Goal: Check status: Check status

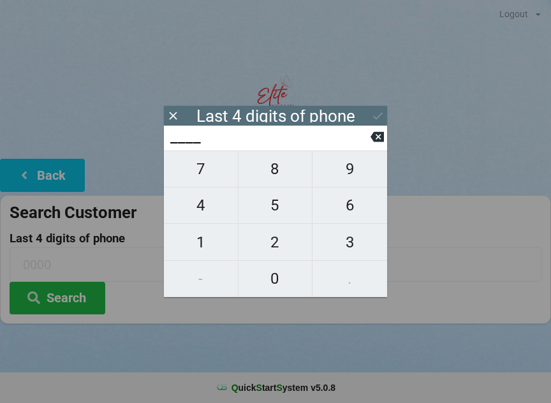
scroll to position [11, 15]
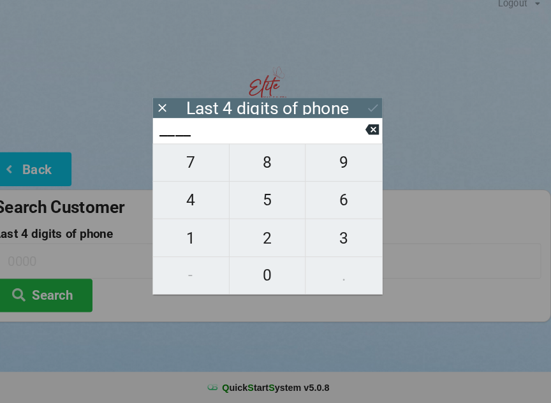
click at [195, 171] on span "7" at bounding box center [201, 169] width 74 height 27
type input "7___"
click at [256, 237] on span "2" at bounding box center [276, 242] width 74 height 27
type input "72__"
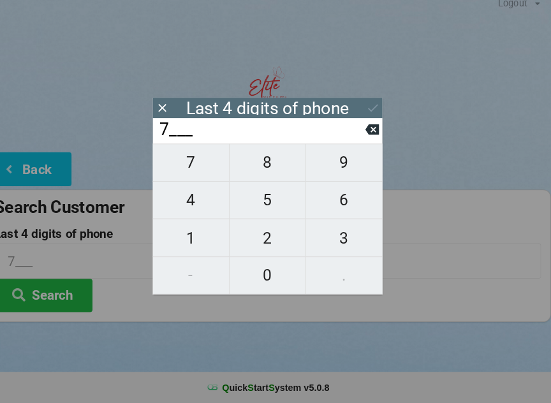
type input "72__"
click at [184, 156] on span "7" at bounding box center [201, 169] width 74 height 27
type input "727_"
click at [179, 232] on span "1" at bounding box center [201, 242] width 74 height 27
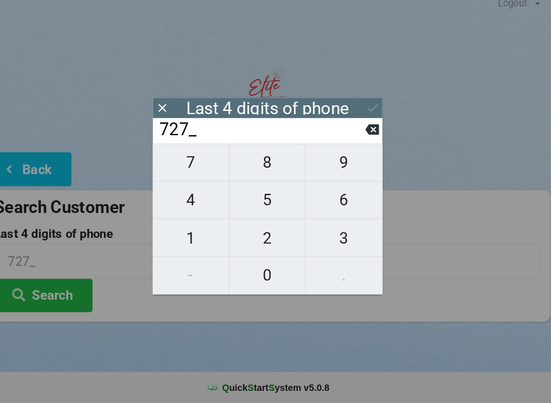
type input "7271"
click at [371, 109] on icon at bounding box center [377, 115] width 13 height 13
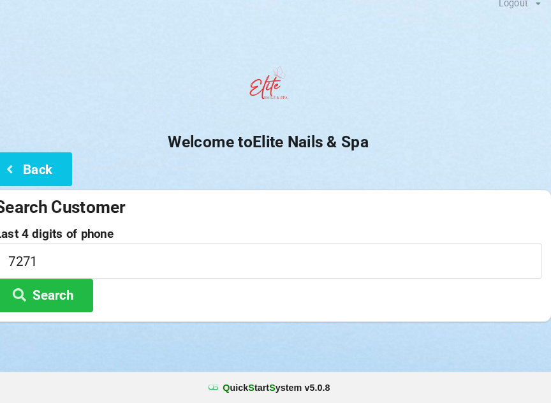
click at [34, 294] on button "Search" at bounding box center [58, 298] width 96 height 33
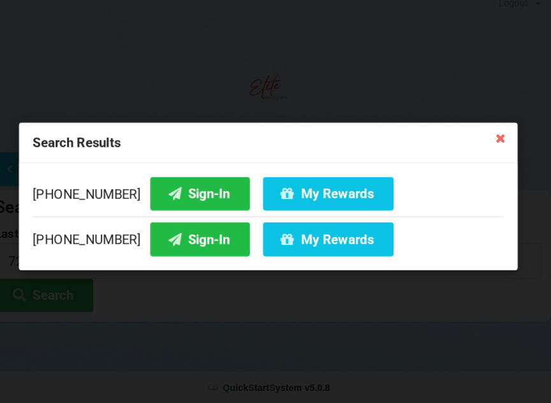
click at [274, 228] on button "My Rewards" at bounding box center [334, 243] width 127 height 33
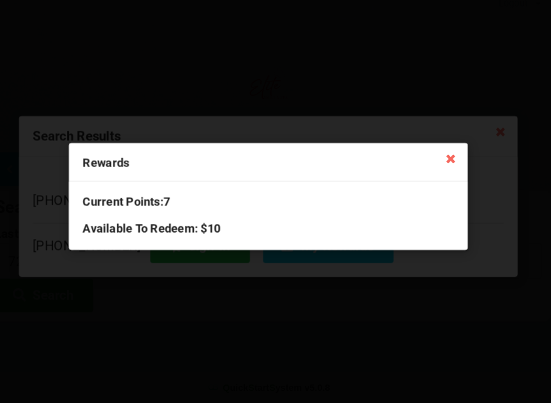
click at [101, 211] on div "Current Points: 7 Available To Redeem : $10" at bounding box center [276, 221] width 388 height 66
click at [107, 210] on div "Current Points: 7 Available To Redeem : $10" at bounding box center [276, 221] width 388 height 66
click at [183, 200] on h3 "Current Points: 7" at bounding box center [275, 207] width 361 height 15
click at [170, 188] on div "Current Points: 7 Available To Redeem : $10" at bounding box center [276, 221] width 388 height 66
click at [105, 225] on h3 "Available To Redeem : $10" at bounding box center [275, 232] width 361 height 15
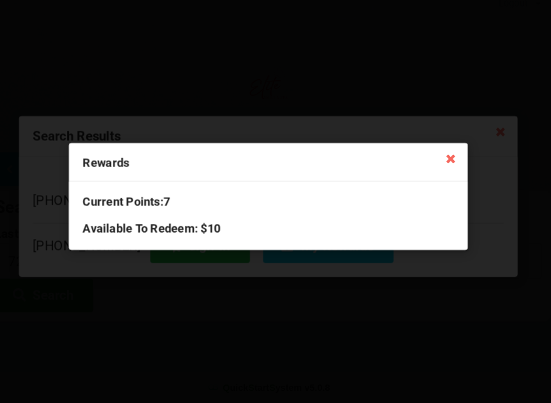
click at [141, 225] on h3 "Available To Redeem : $10" at bounding box center [275, 232] width 361 height 15
click at [121, 200] on h3 "Current Points: 7" at bounding box center [275, 207] width 361 height 15
click at [104, 206] on div "Current Points: 7 Available To Redeem : $10" at bounding box center [276, 221] width 388 height 66
click at [149, 206] on div "Current Points: 7 Available To Redeem : $10" at bounding box center [276, 221] width 388 height 66
click at [140, 225] on h3 "Available To Redeem : $10" at bounding box center [275, 232] width 361 height 15
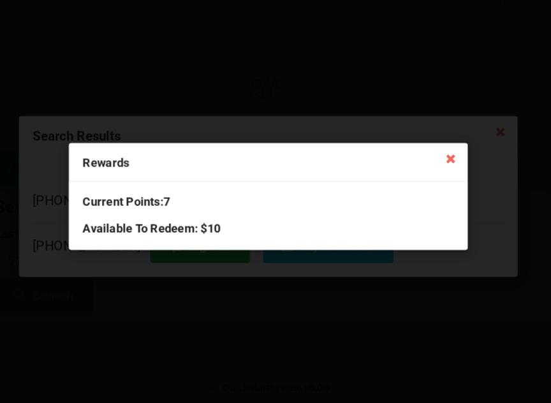
click at [443, 154] on icon at bounding box center [453, 164] width 20 height 20
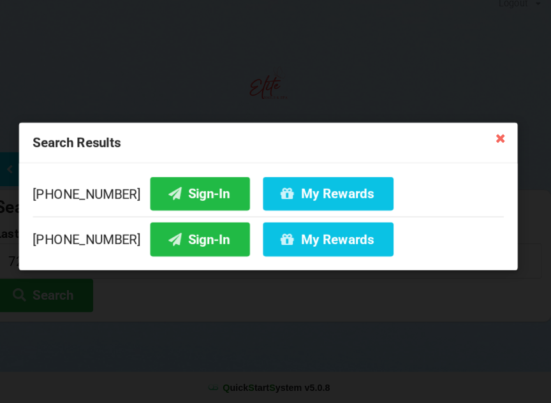
click at [166, 236] on button "Sign-In" at bounding box center [209, 243] width 97 height 33
